Goal: Task Accomplishment & Management: Manage account settings

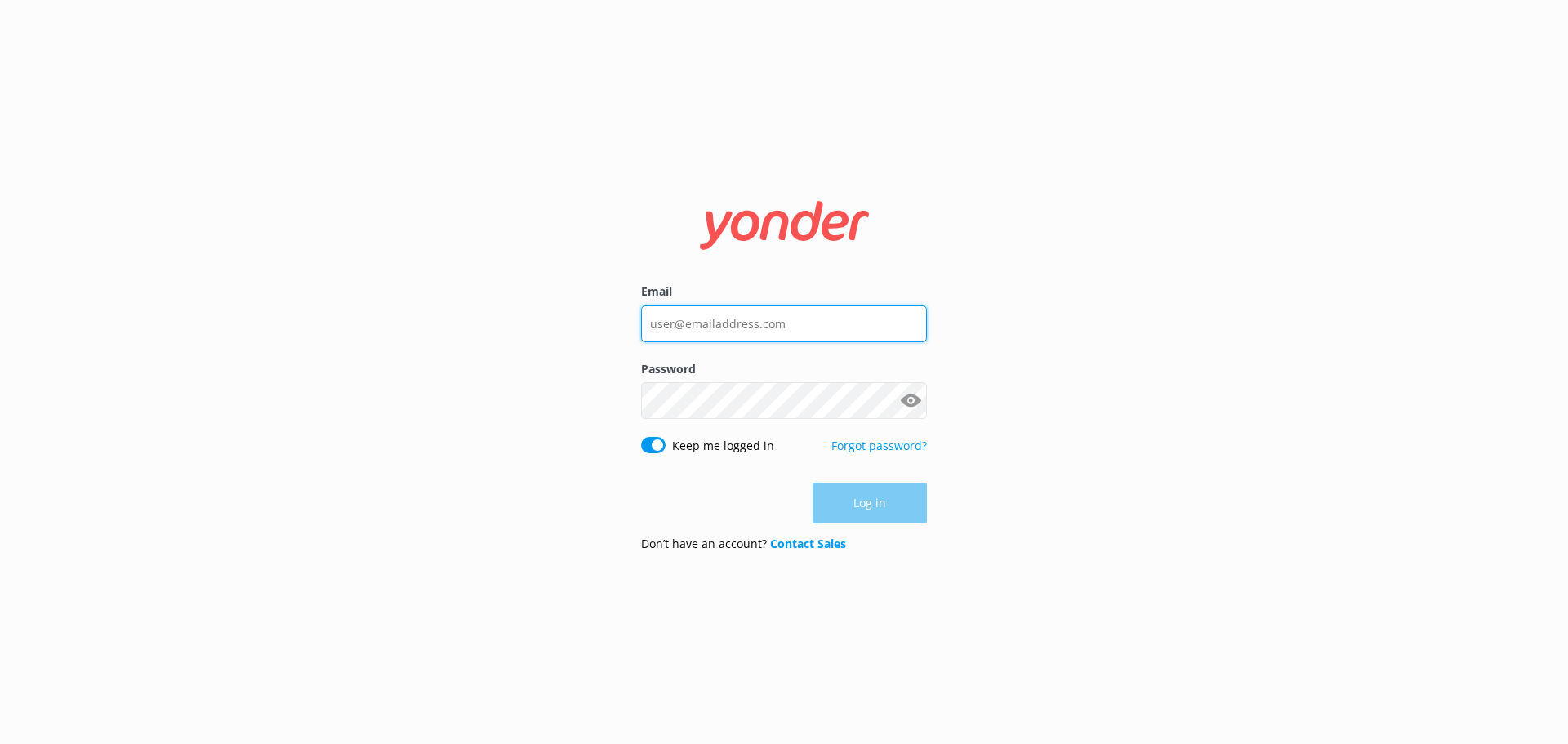
type input "[EMAIL_ADDRESS][DOMAIN_NAME]"
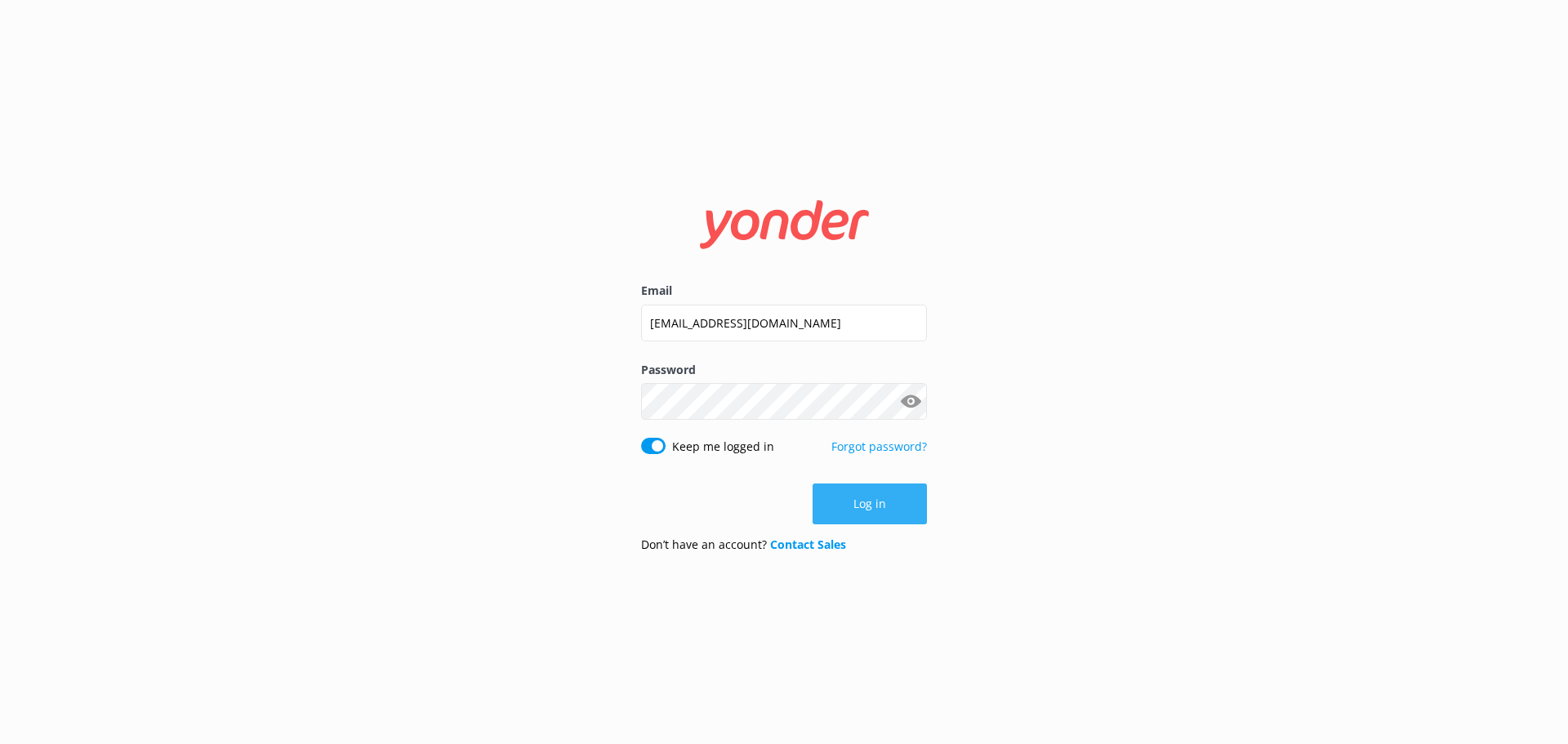
click at [860, 504] on div "Log in" at bounding box center [784, 504] width 286 height 41
click at [903, 504] on button "Log in" at bounding box center [869, 504] width 114 height 41
